Goal: Task Accomplishment & Management: Manage account settings

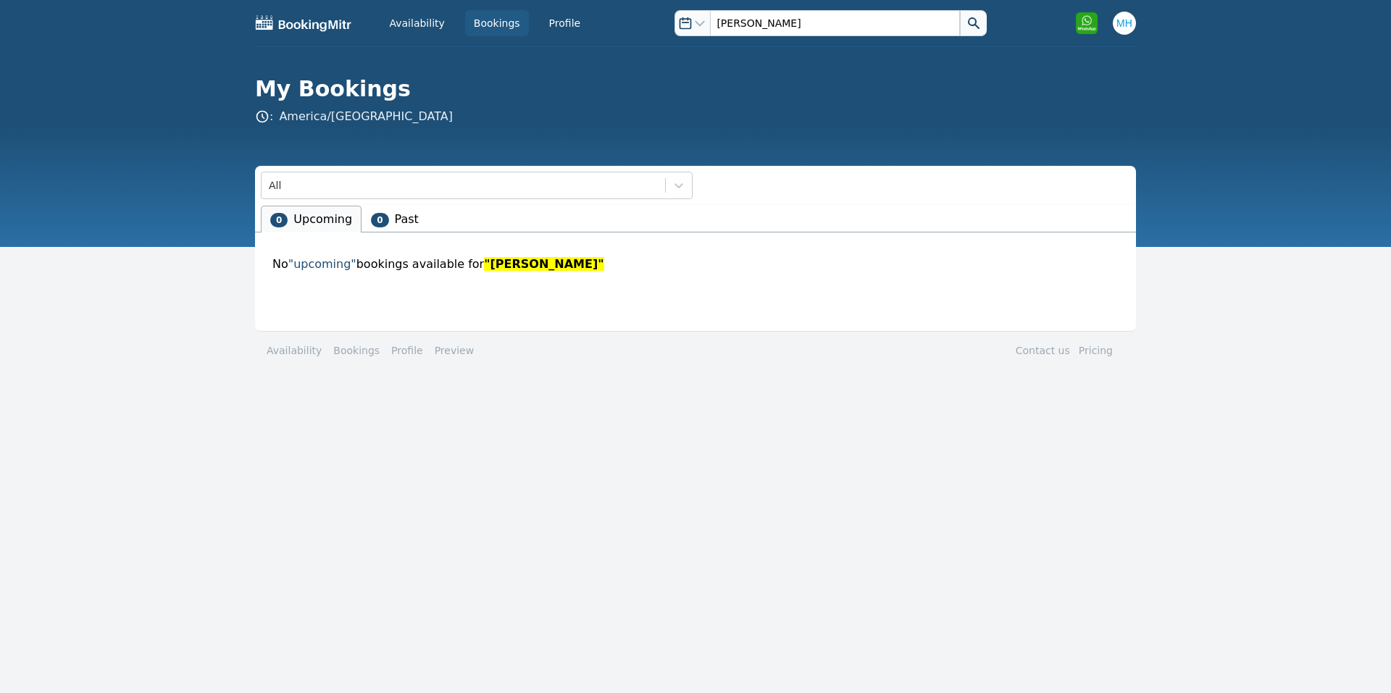
click at [484, 36] on div "Availability Bookings Profile Open options [PERSON_NAME] Open user menu Open op…" at bounding box center [695, 23] width 881 height 46
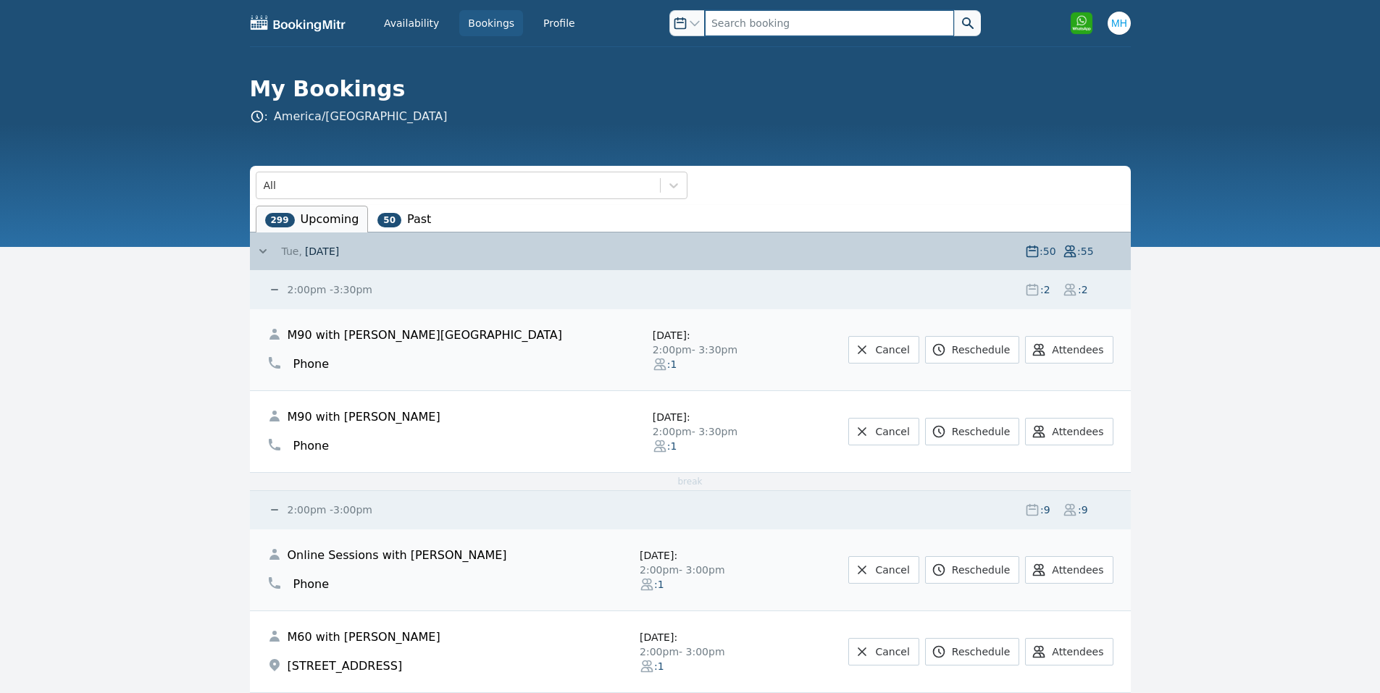
click at [742, 28] on input "text" at bounding box center [829, 23] width 249 height 26
click at [283, 251] on span "Tue," at bounding box center [292, 251] width 20 height 14
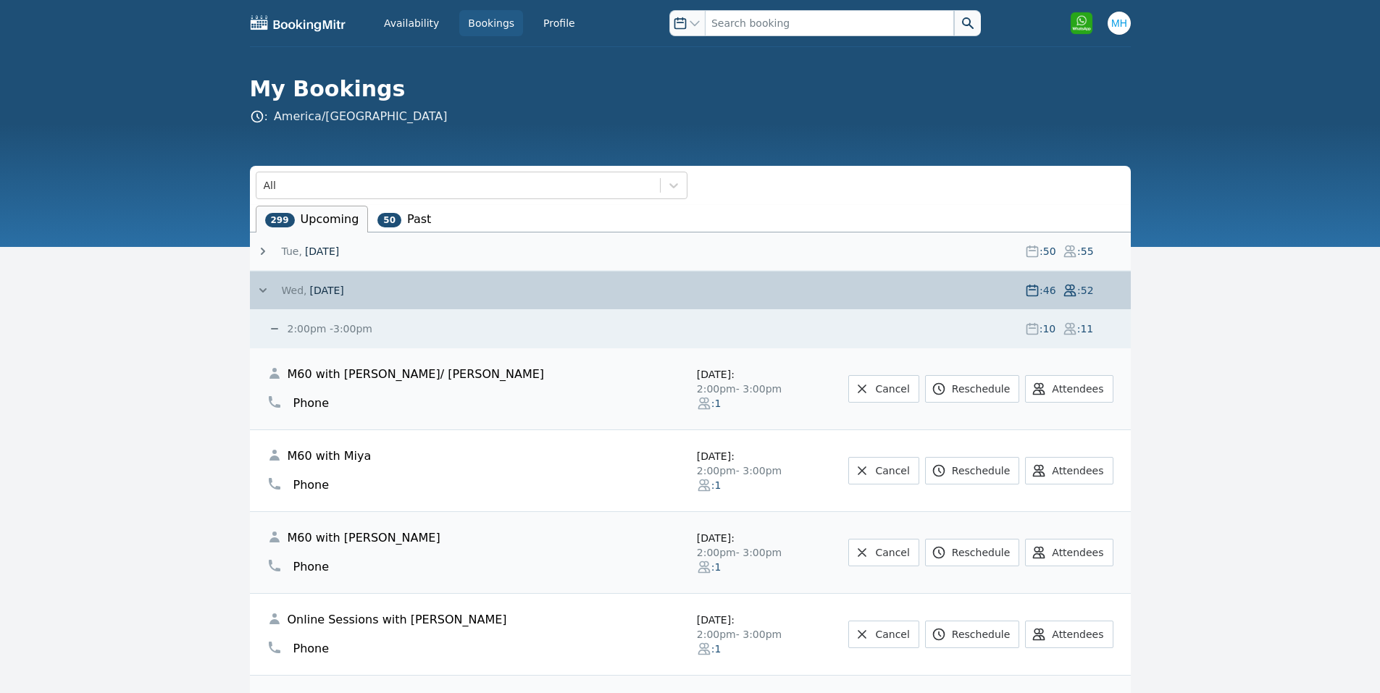
click at [275, 283] on span at bounding box center [269, 290] width 26 height 14
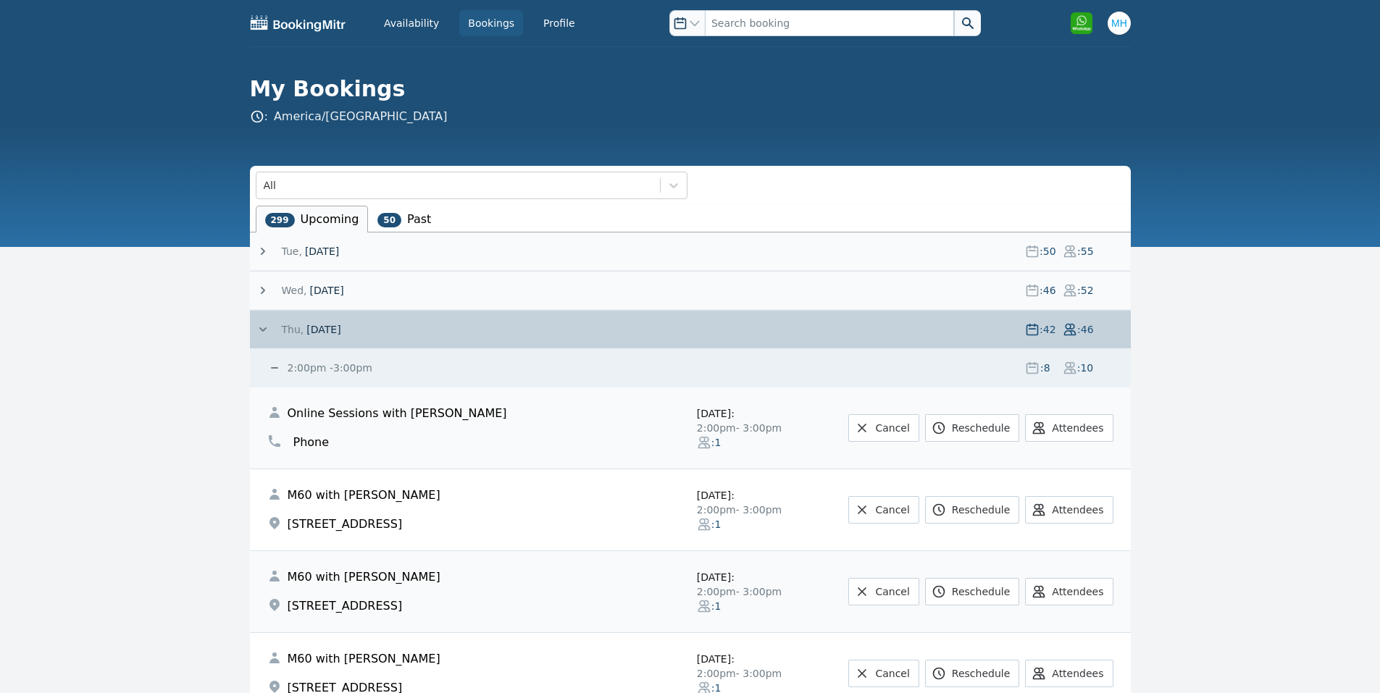
click at [325, 331] on span "[DATE]" at bounding box center [323, 329] width 34 height 14
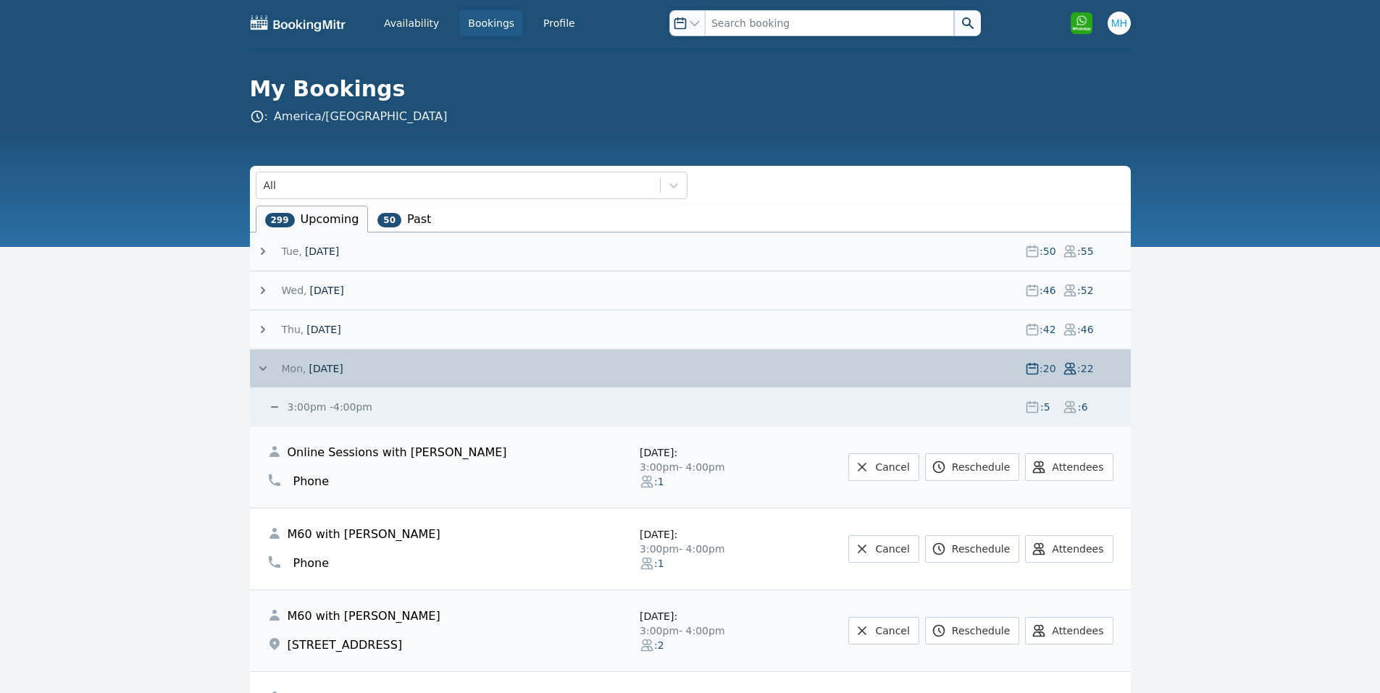
click at [285, 364] on span "Mon," at bounding box center [294, 368] width 25 height 14
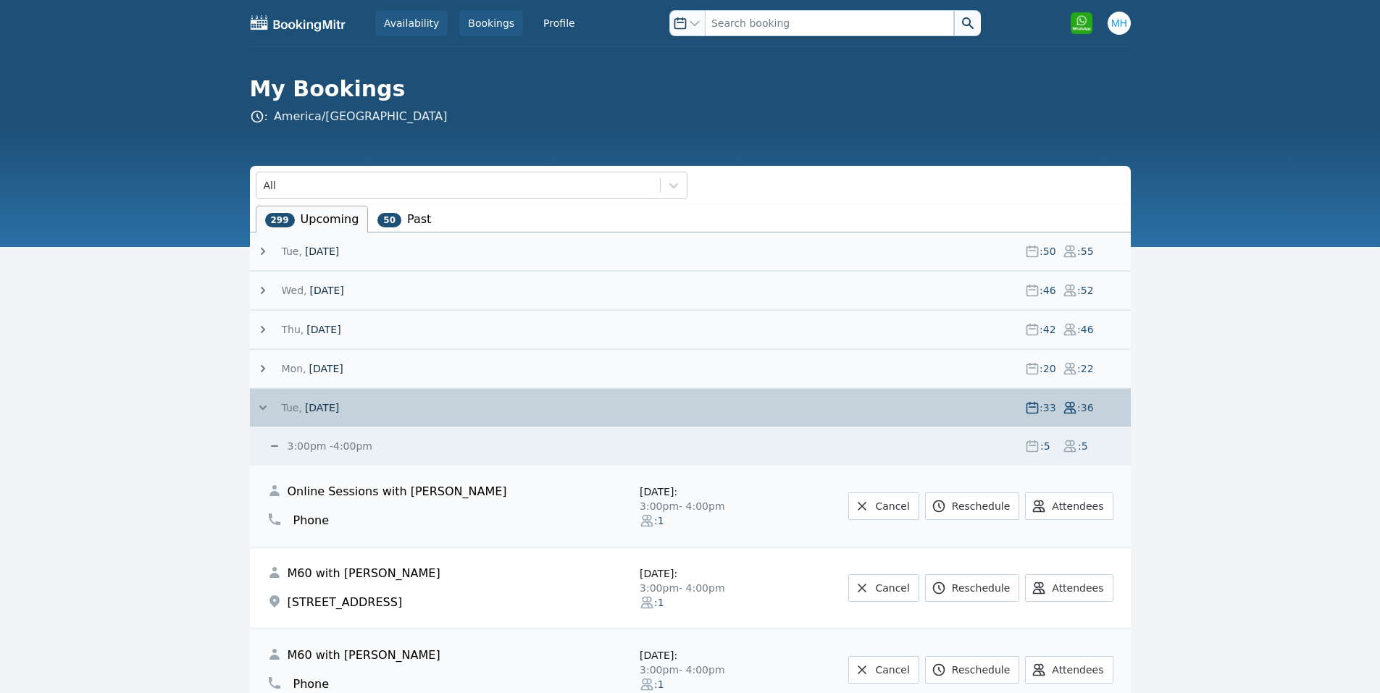
click at [430, 13] on link "Availability" at bounding box center [411, 23] width 72 height 26
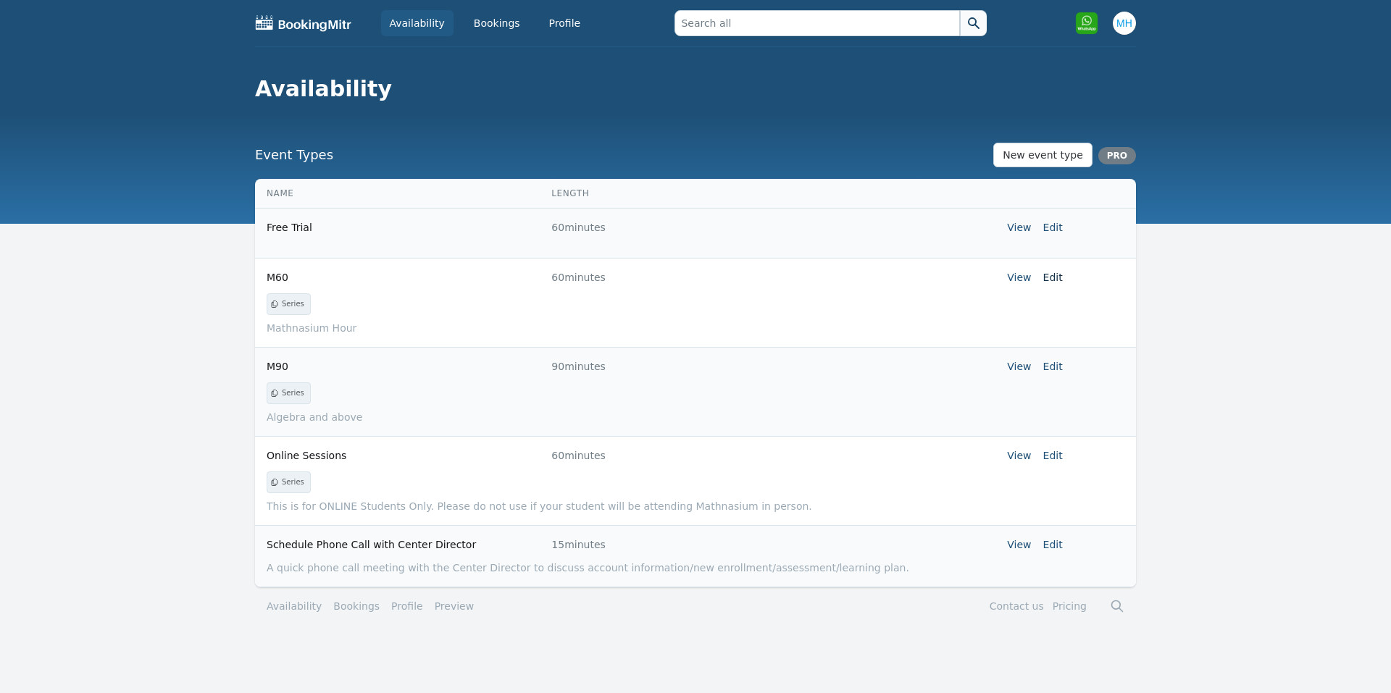
click at [1056, 277] on link "Edit" at bounding box center [1053, 278] width 20 height 12
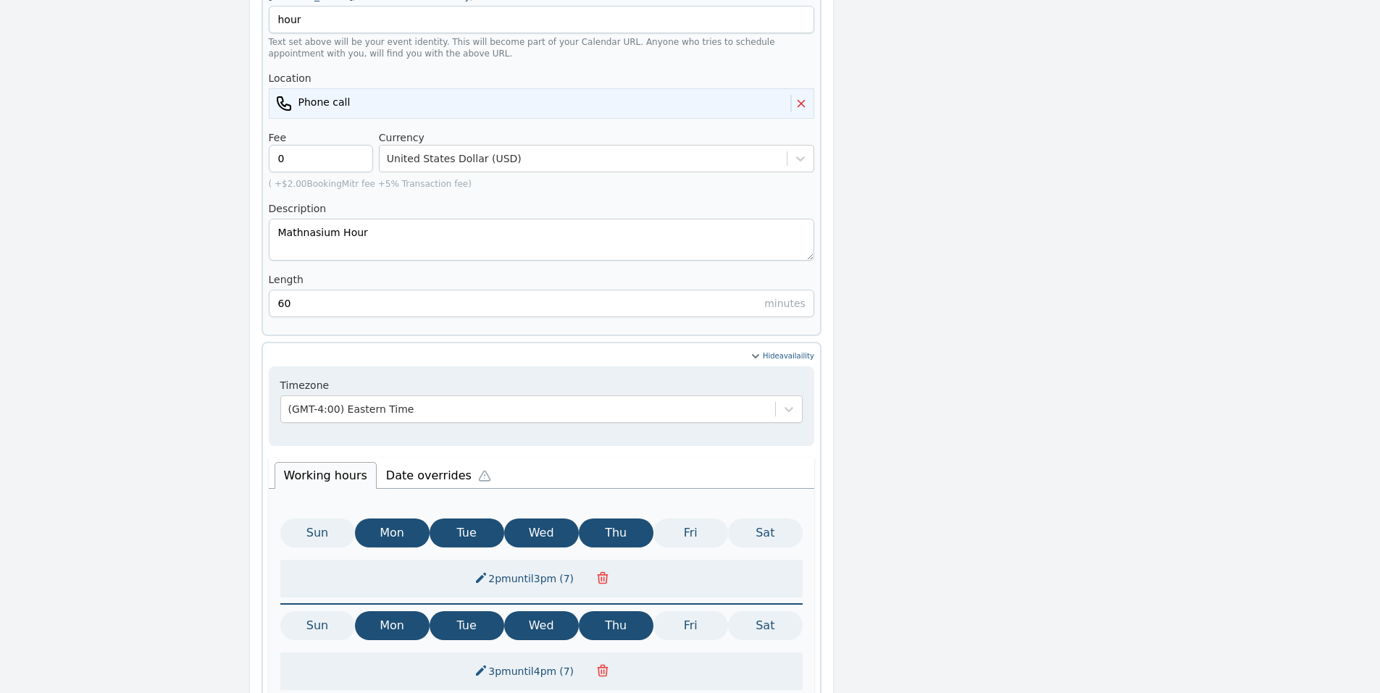
scroll to position [391, 0]
click at [427, 458] on li "Date overrides" at bounding box center [442, 473] width 130 height 30
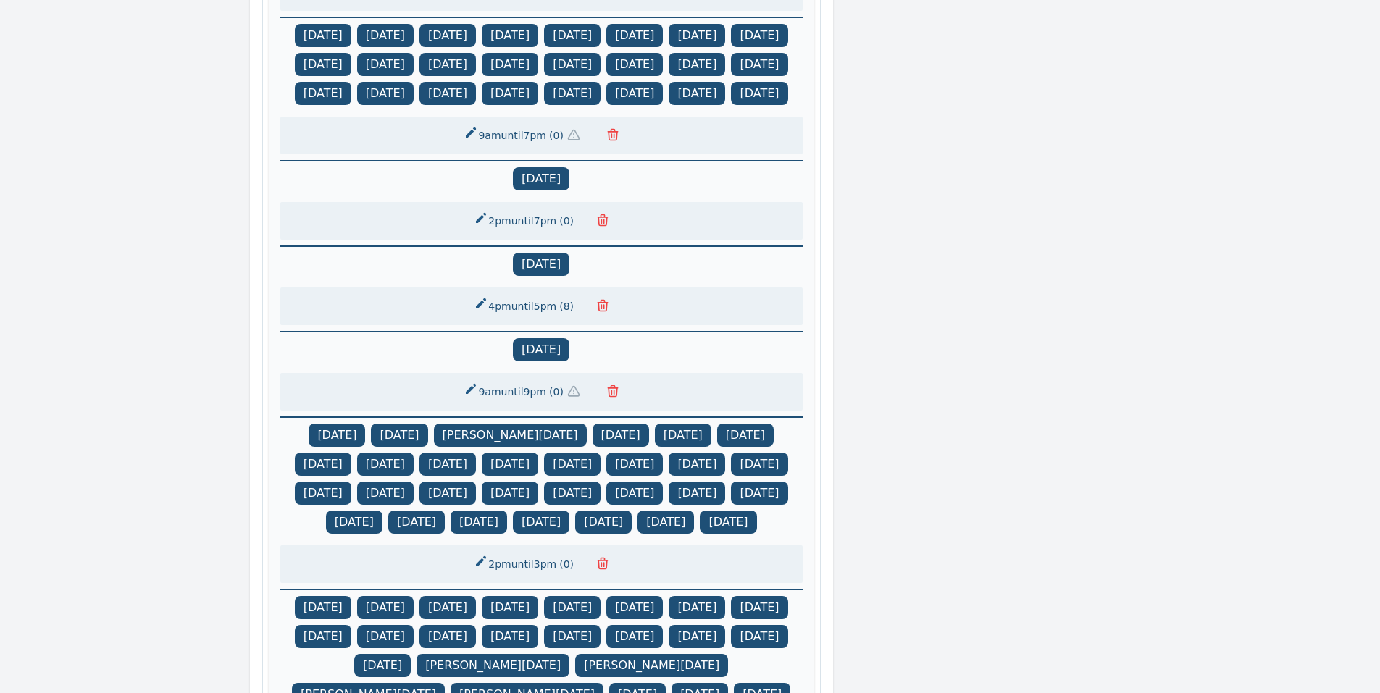
scroll to position [971, 0]
click at [597, 224] on icon "button" at bounding box center [602, 219] width 14 height 14
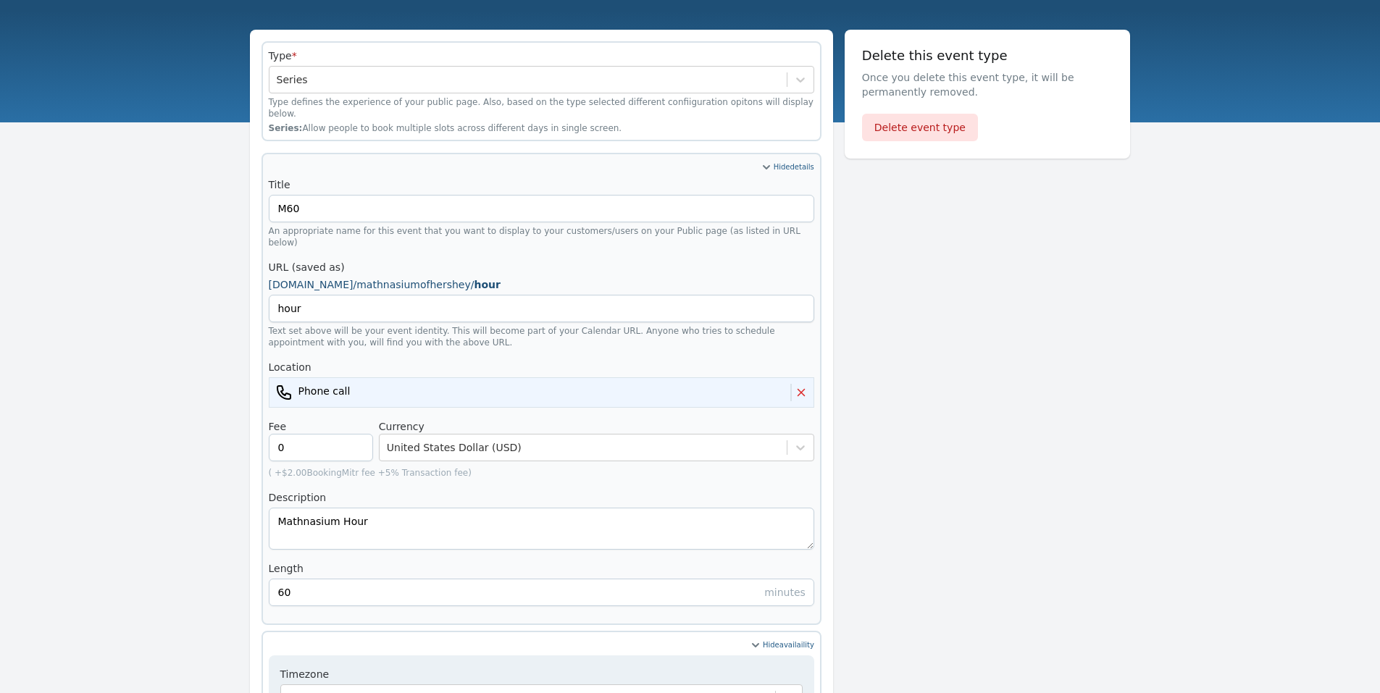
scroll to position [1510, 0]
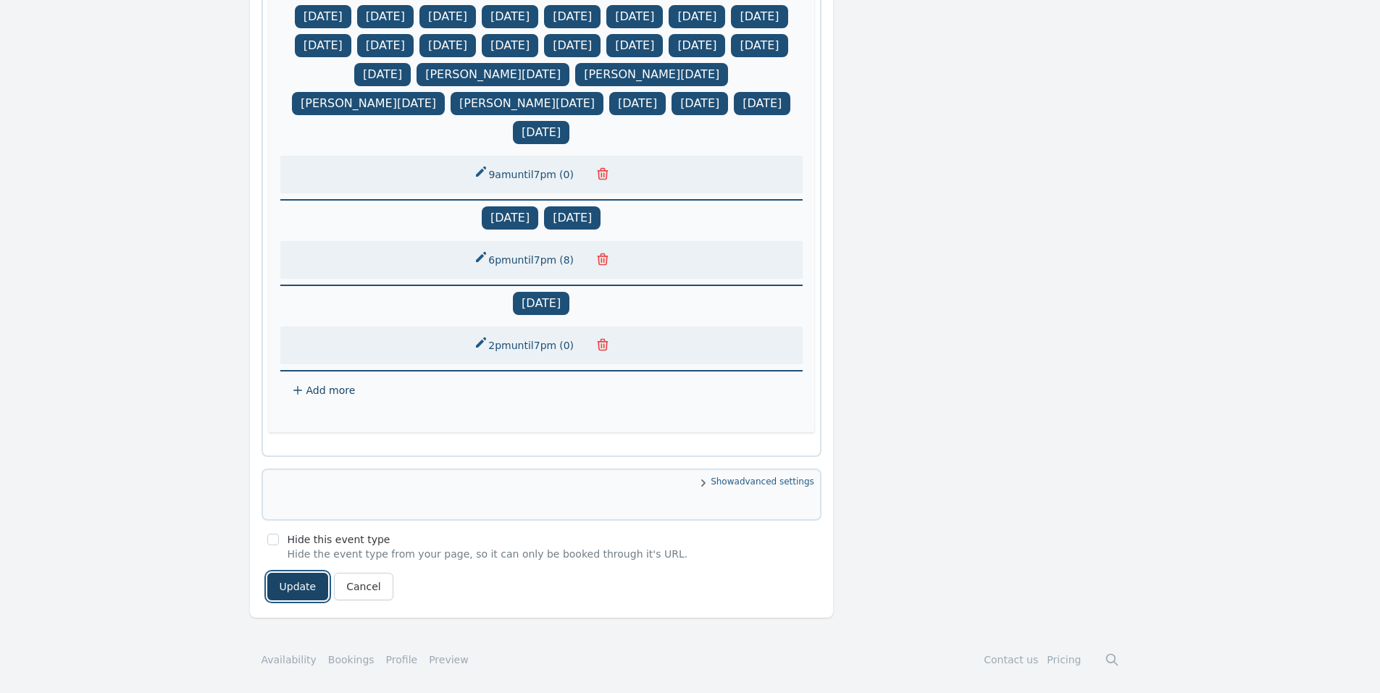
click at [306, 594] on button "Update" at bounding box center [298, 587] width 62 height 28
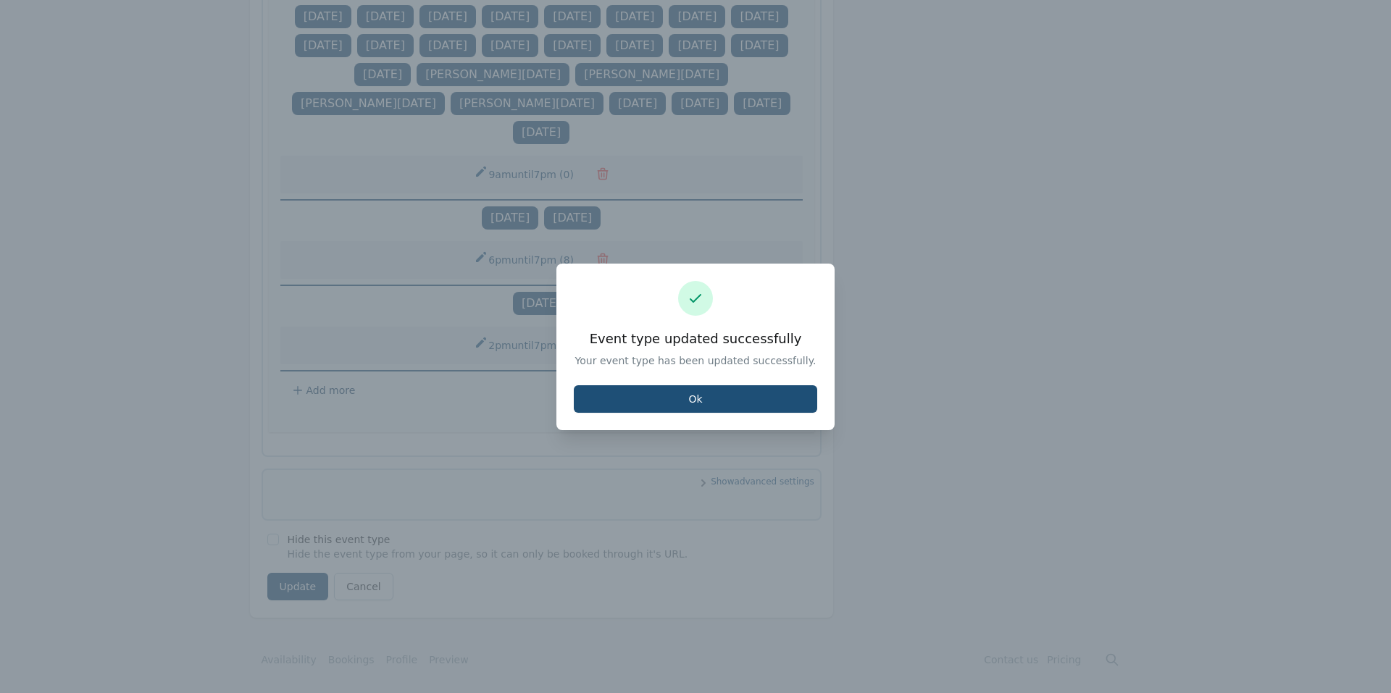
click at [590, 417] on div "Event type updated successfully Your event type has been updated successfully. …" at bounding box center [695, 347] width 278 height 167
click at [598, 408] on button "Ok" at bounding box center [695, 399] width 243 height 28
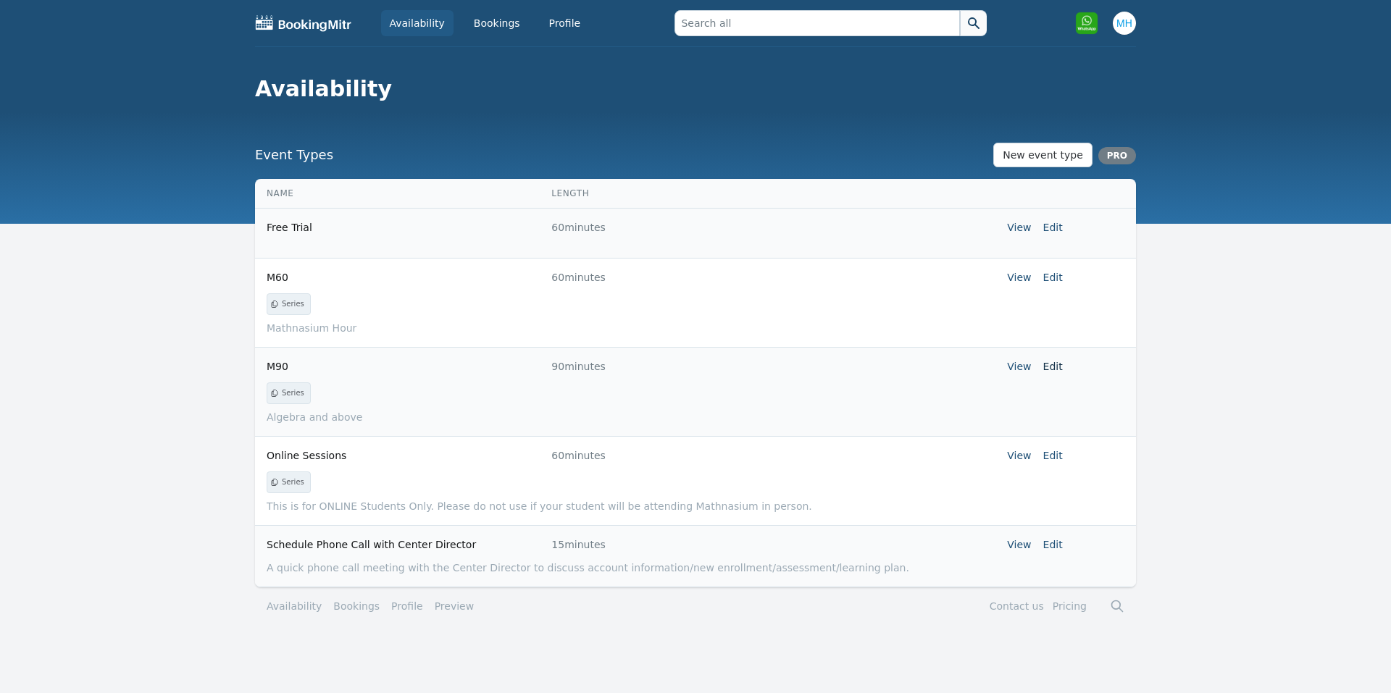
click at [1051, 361] on link "Edit" at bounding box center [1053, 367] width 20 height 12
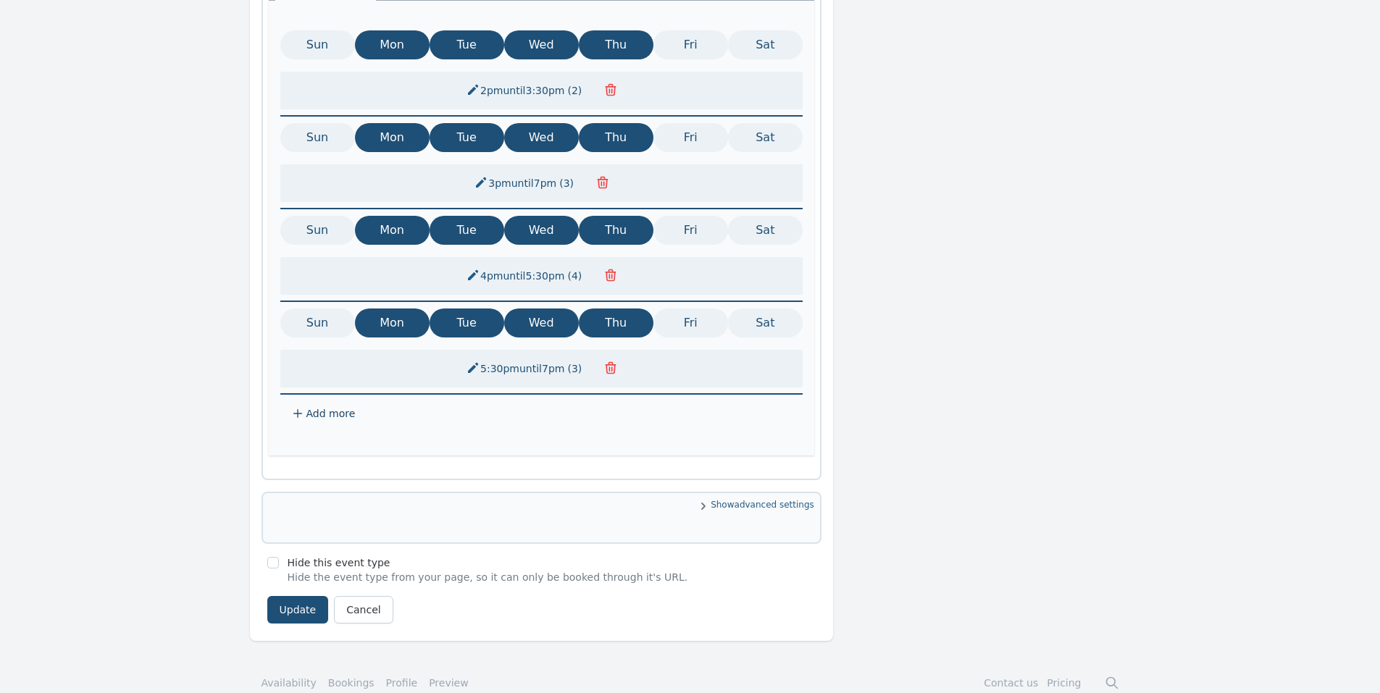
scroll to position [585, 0]
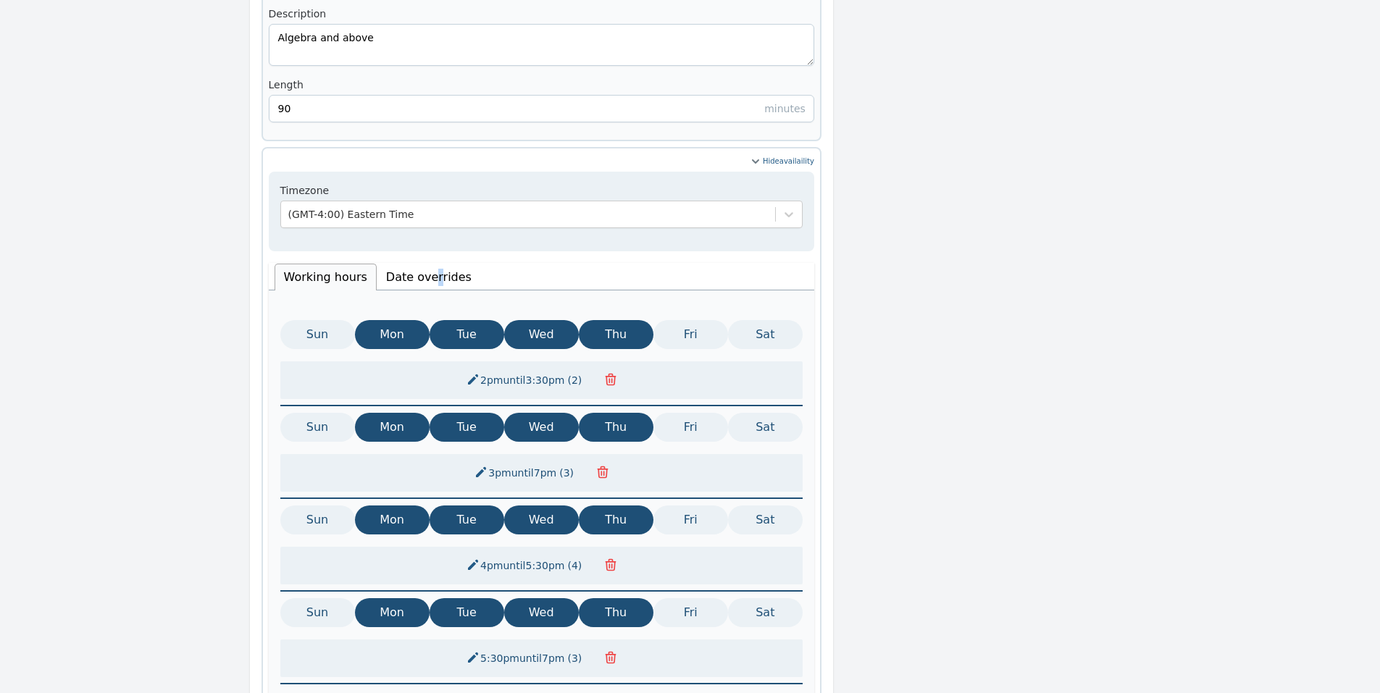
click at [424, 264] on li "Date overrides" at bounding box center [429, 277] width 104 height 27
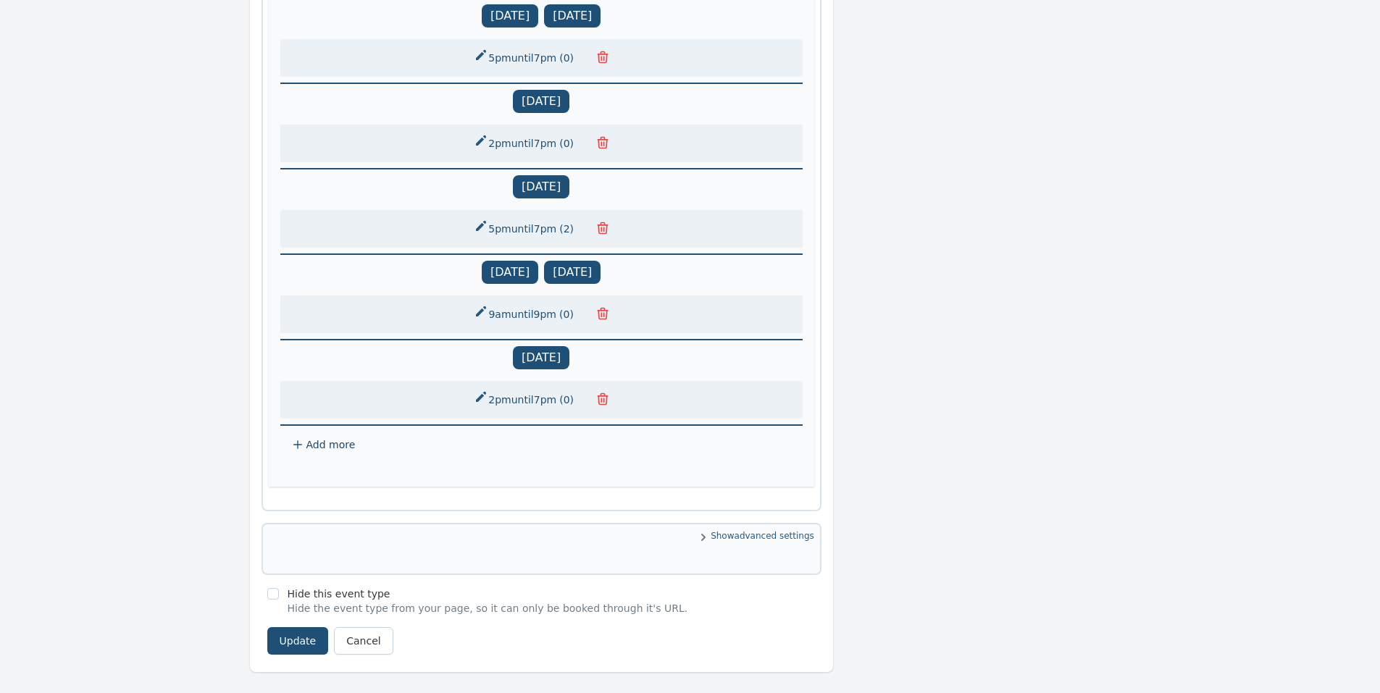
scroll to position [1392, 0]
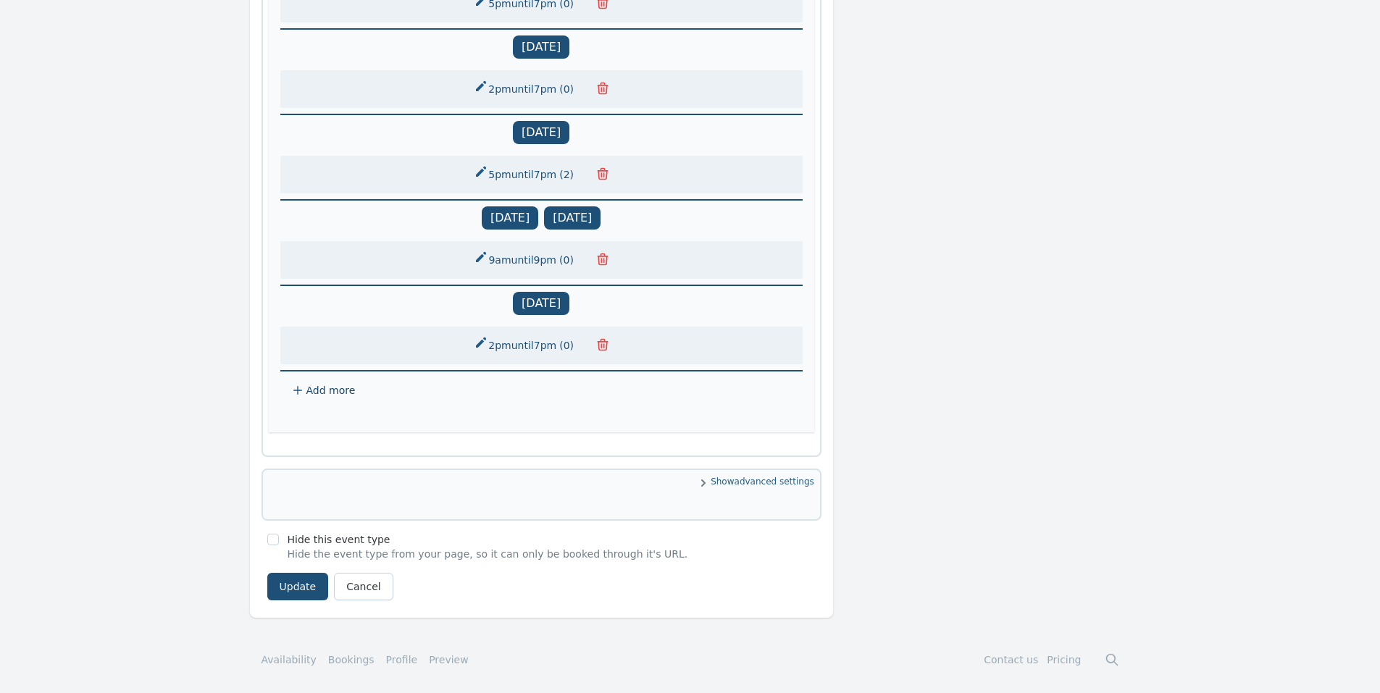
click at [603, 345] on icon "button" at bounding box center [602, 345] width 14 height 14
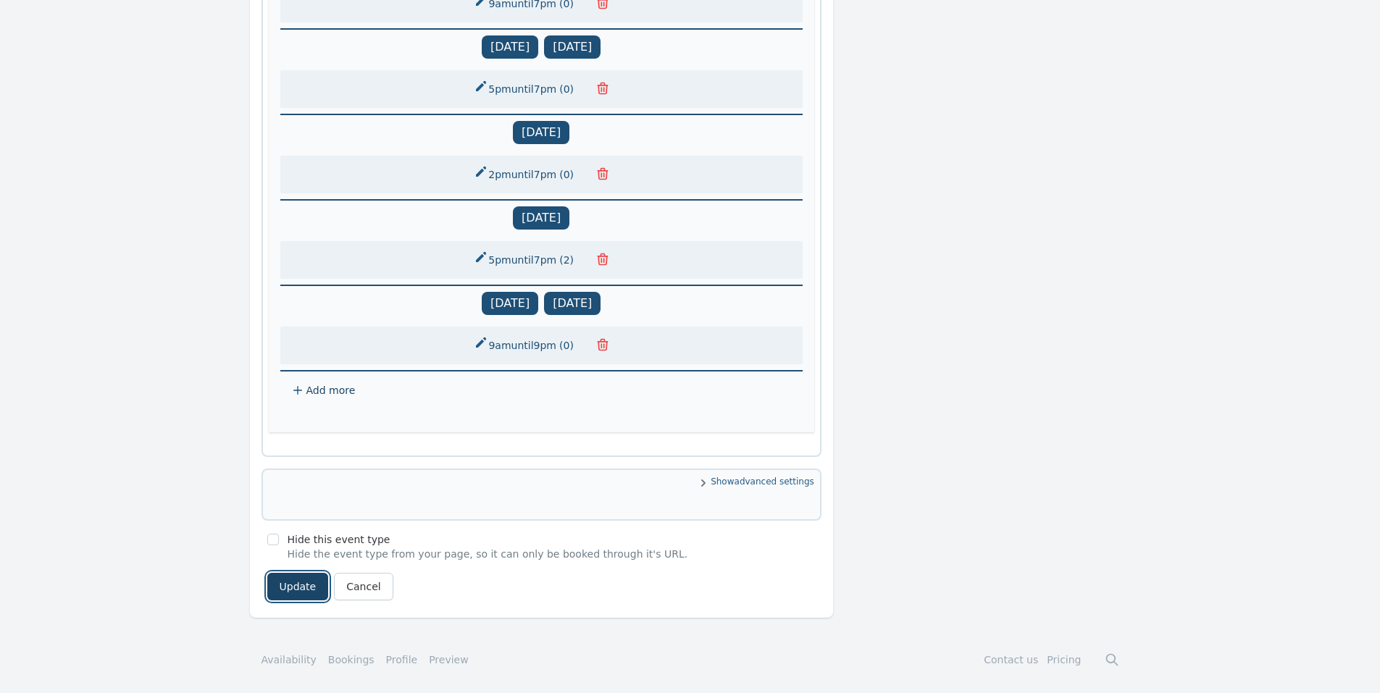
click at [302, 574] on button "Update" at bounding box center [298, 587] width 62 height 28
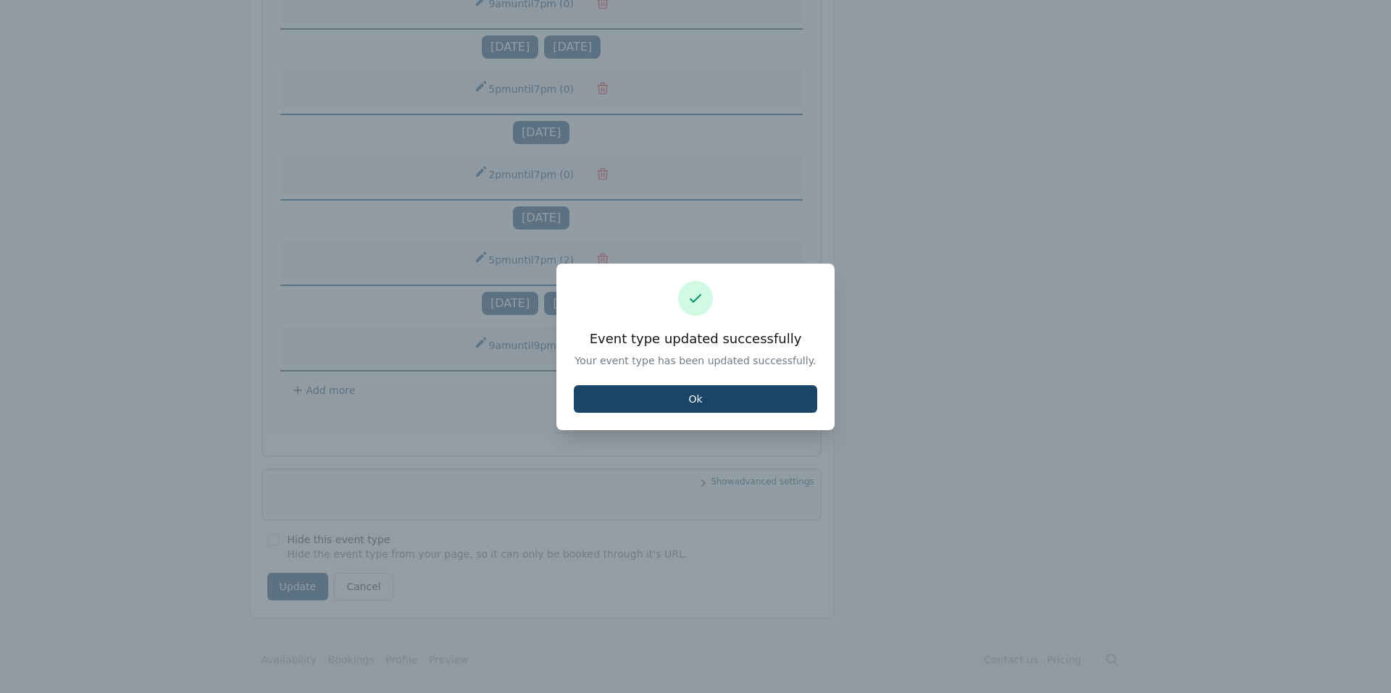
click at [642, 399] on button "Ok" at bounding box center [695, 399] width 243 height 28
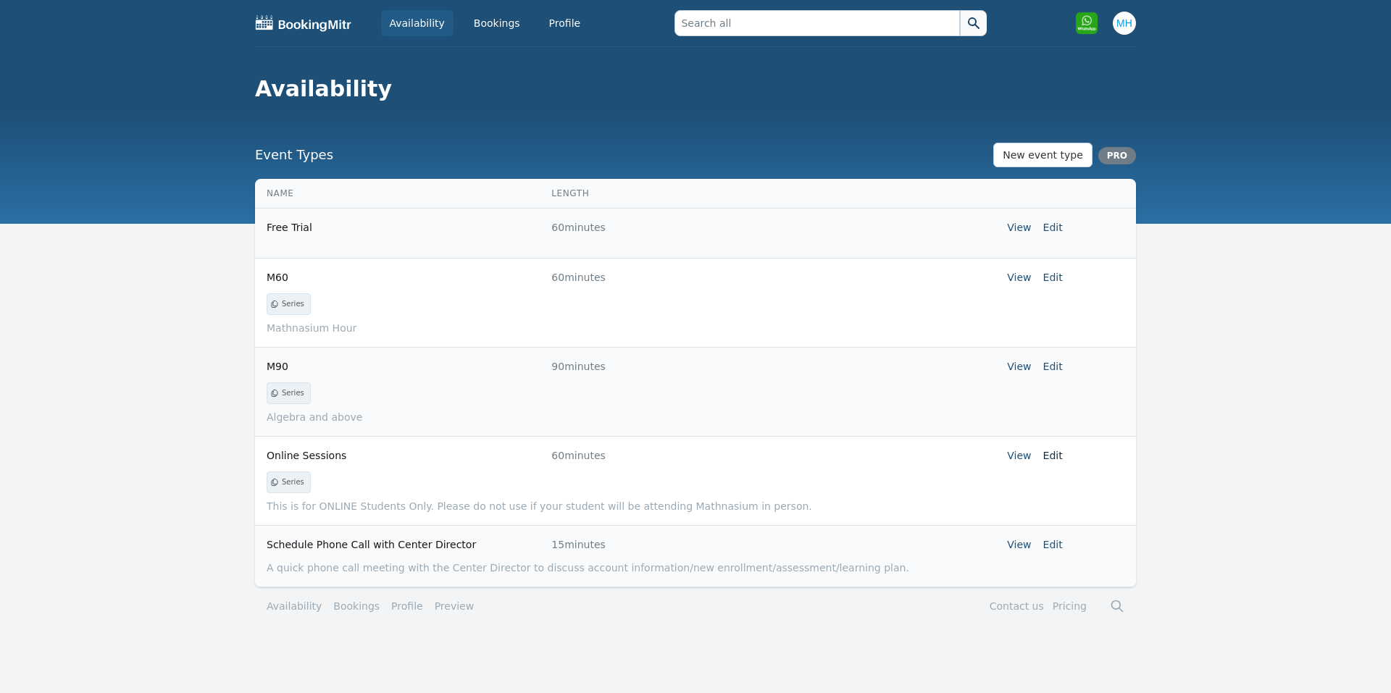
click at [1053, 453] on link "Edit" at bounding box center [1053, 456] width 20 height 12
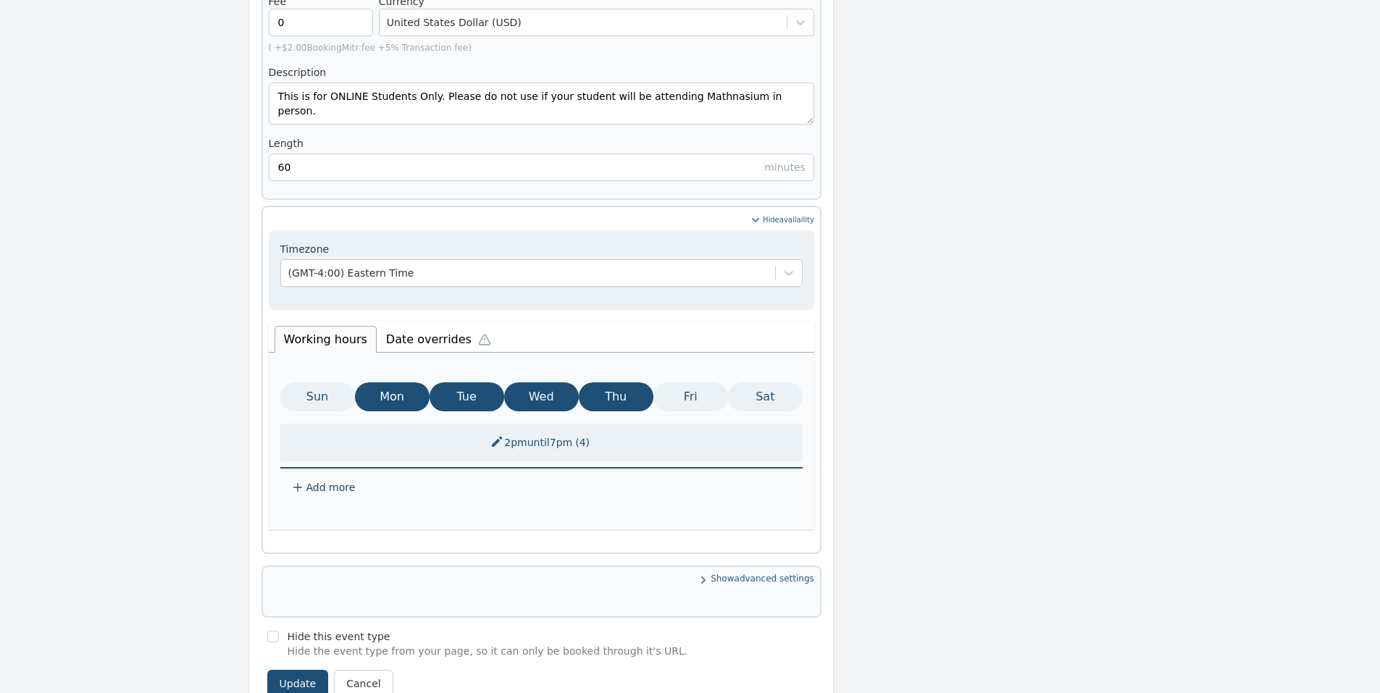
scroll to position [600, 0]
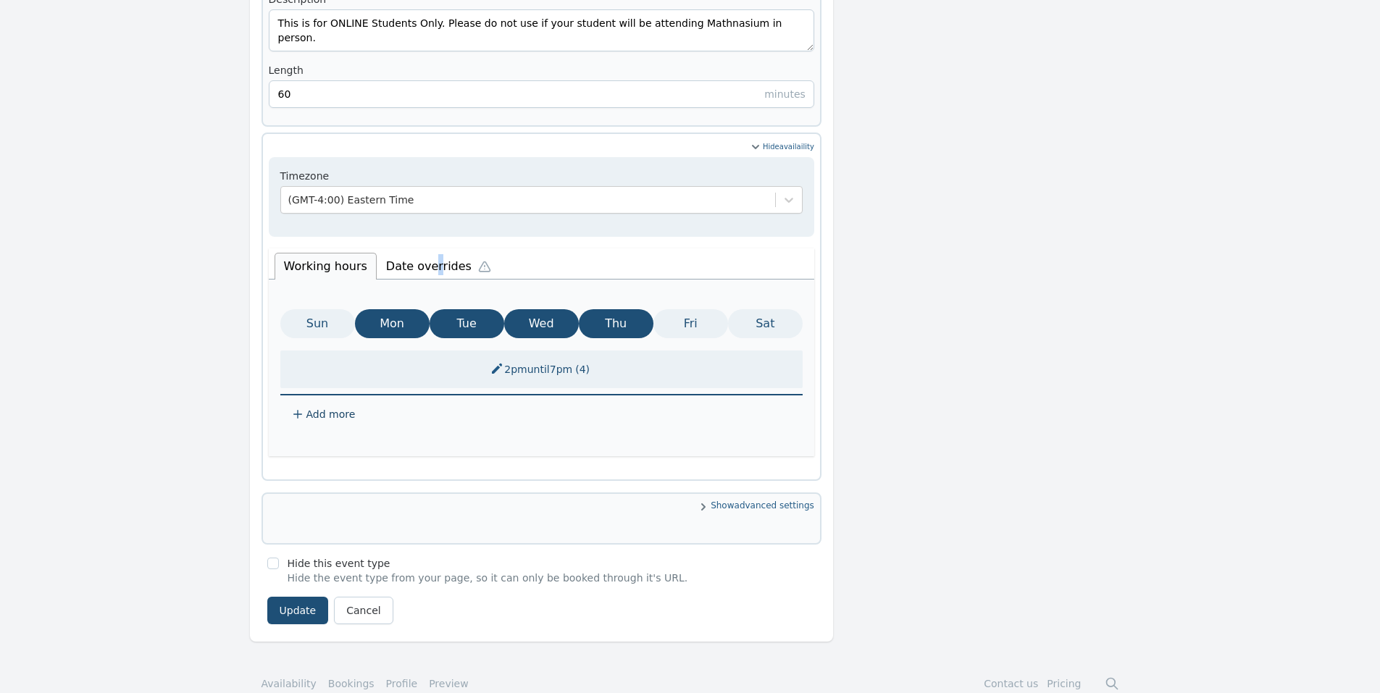
click at [423, 249] on li "Date overrides" at bounding box center [442, 264] width 130 height 30
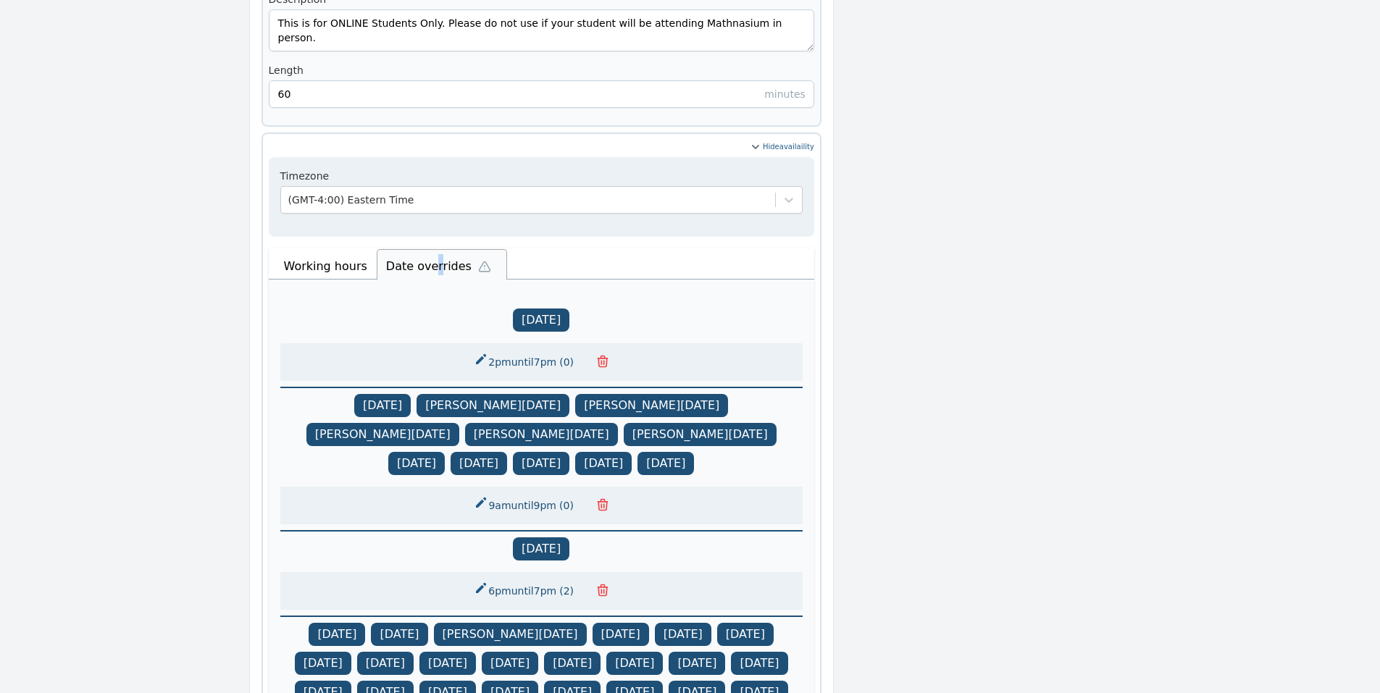
click at [601, 356] on icon "button" at bounding box center [602, 361] width 9 height 11
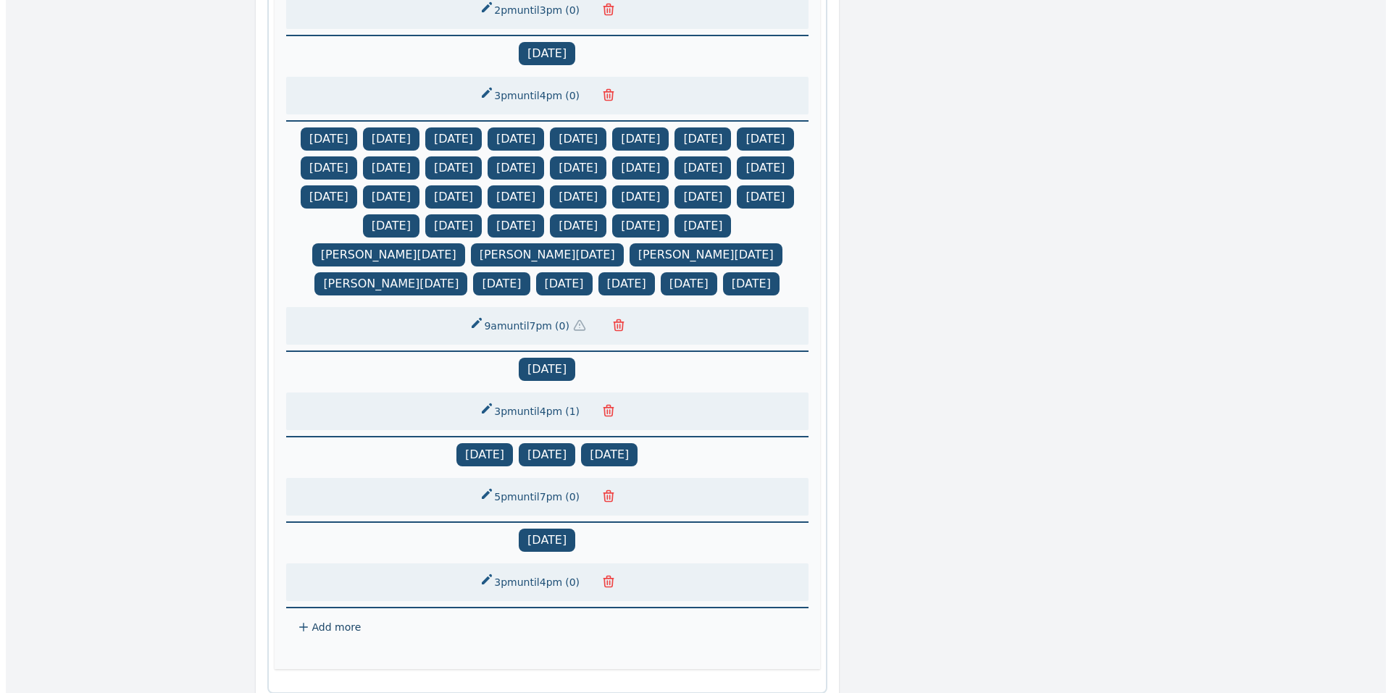
scroll to position [1595, 0]
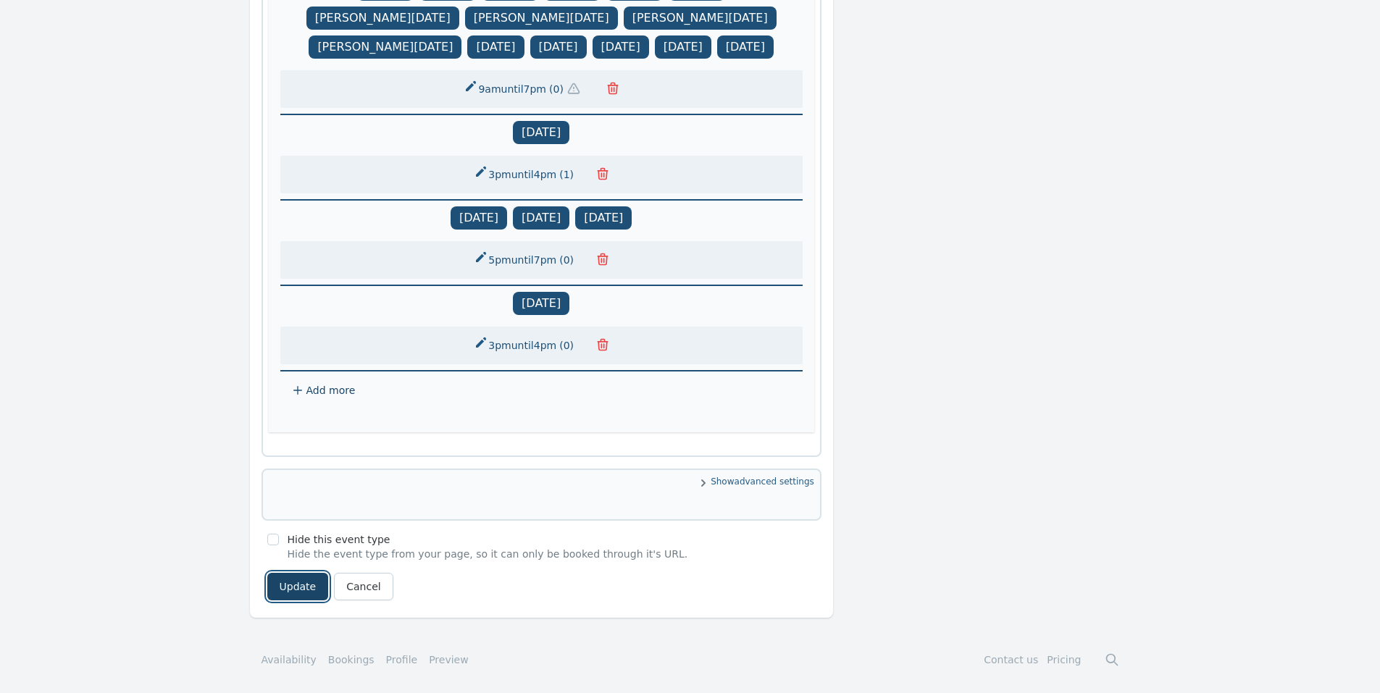
click at [285, 587] on button "Update" at bounding box center [298, 587] width 62 height 28
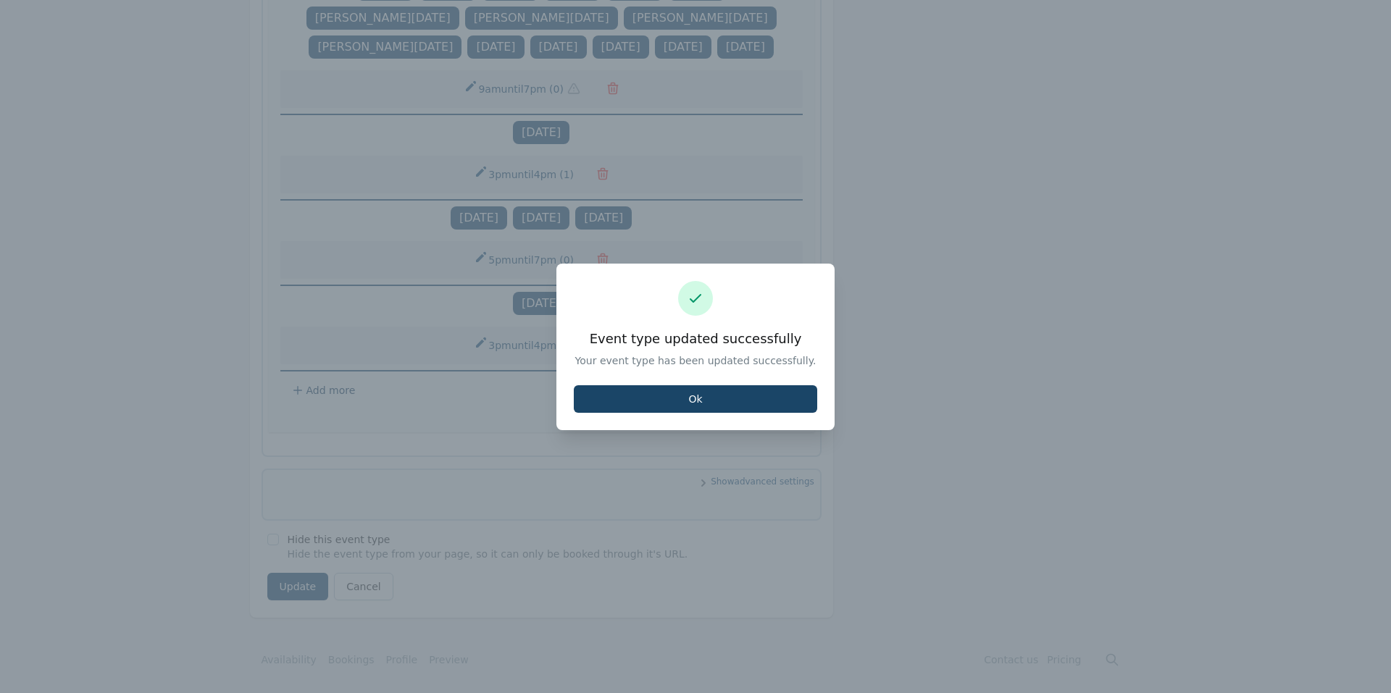
click at [627, 396] on button "Ok" at bounding box center [695, 399] width 243 height 28
